Goal: Find specific page/section

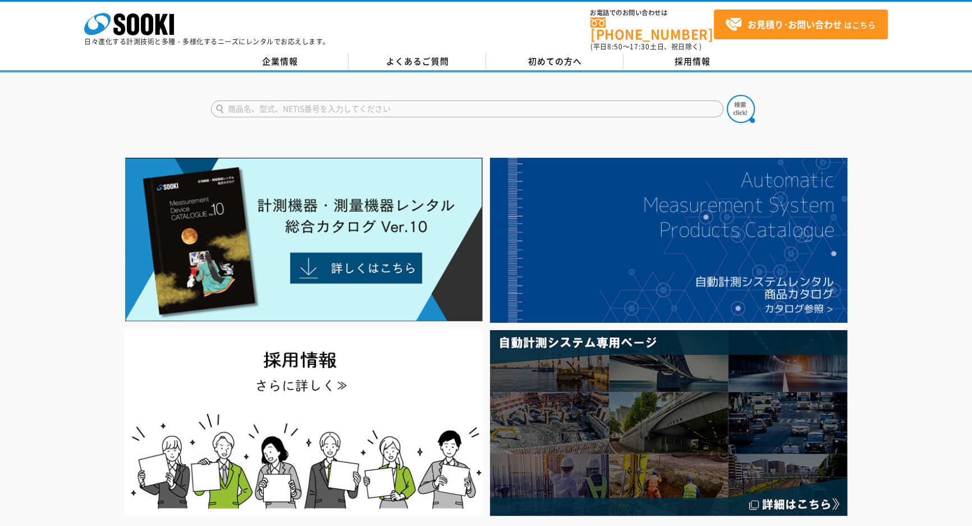
click at [320, 104] on input "text" at bounding box center [467, 108] width 512 height 17
type input "ｓ"
type input "う"
type input "す"
type input "コンパクト"
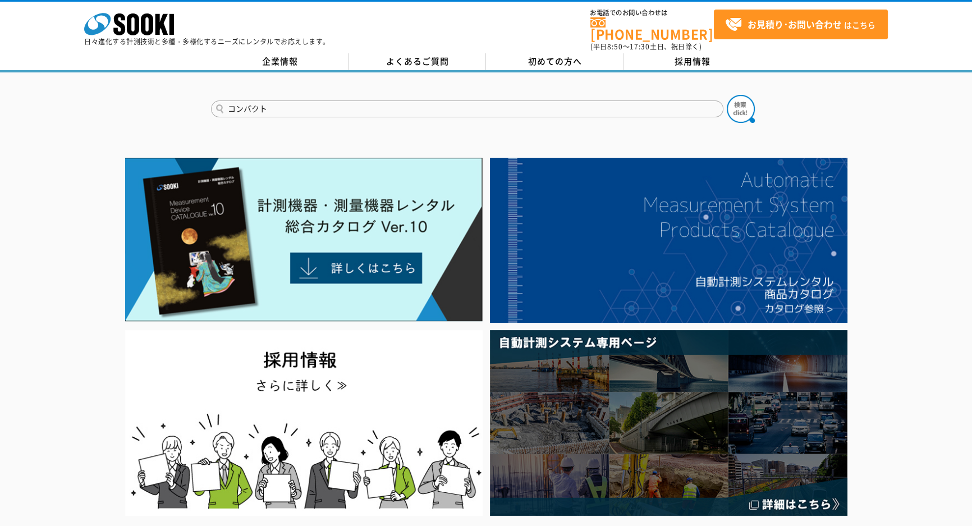
click at [727, 95] on button at bounding box center [741, 109] width 28 height 28
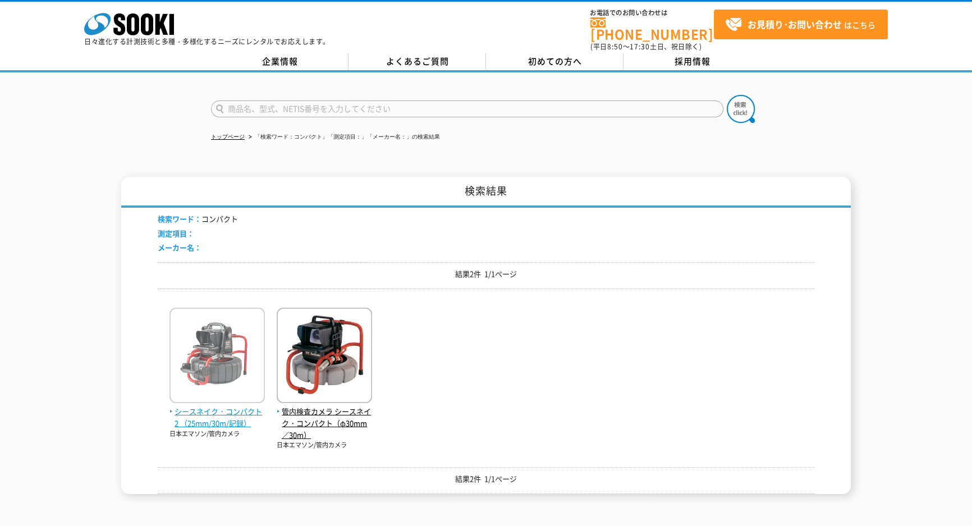
click at [218, 382] on img at bounding box center [216, 357] width 95 height 98
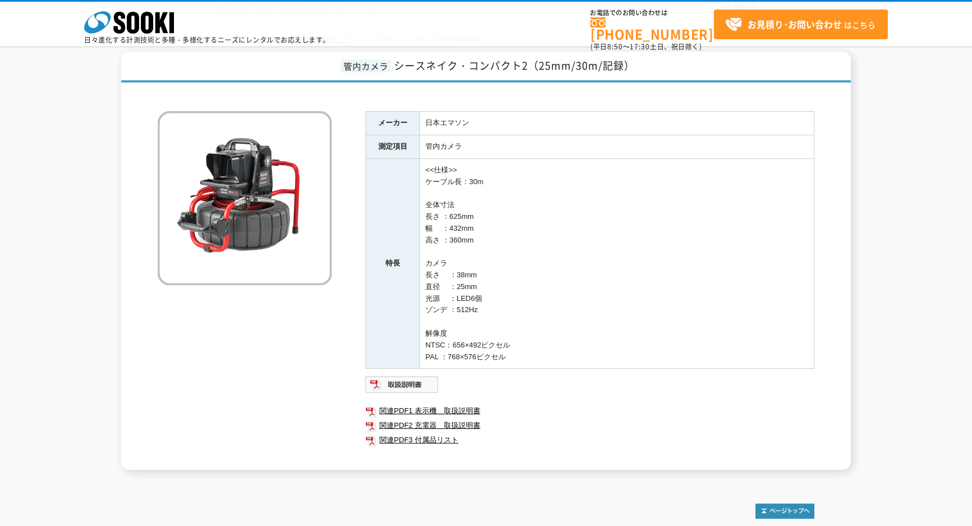
scroll to position [97, 0]
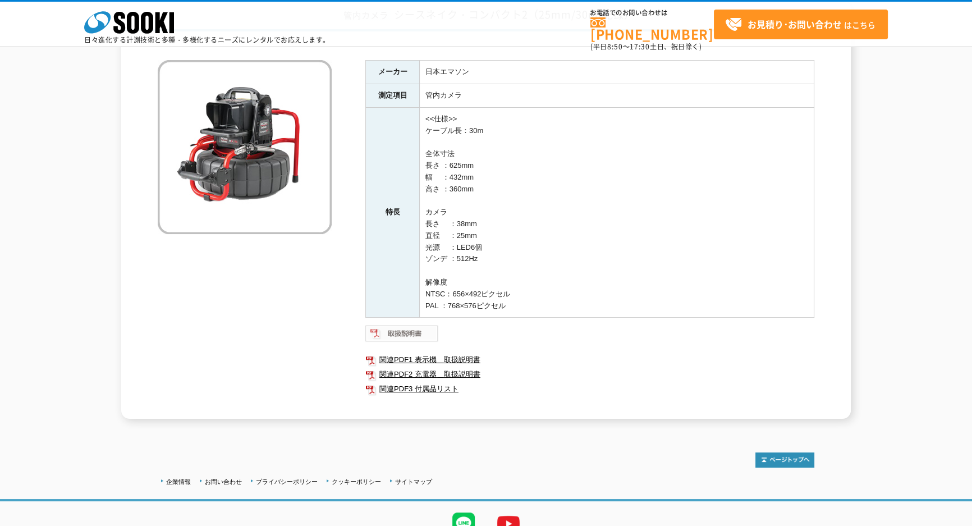
click at [420, 330] on img at bounding box center [402, 333] width 74 height 18
